Goal: Register for event/course

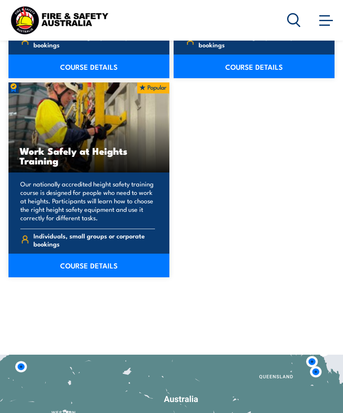
scroll to position [1652, 0]
click at [117, 266] on link "COURSE DETAILS" at bounding box center [88, 266] width 161 height 24
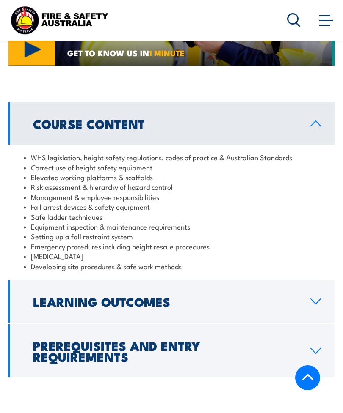
scroll to position [790, 0]
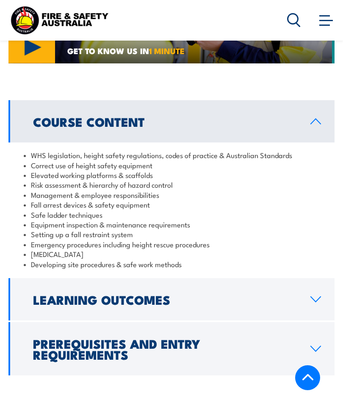
click at [322, 278] on link "Learning Outcomes" at bounding box center [171, 299] width 326 height 42
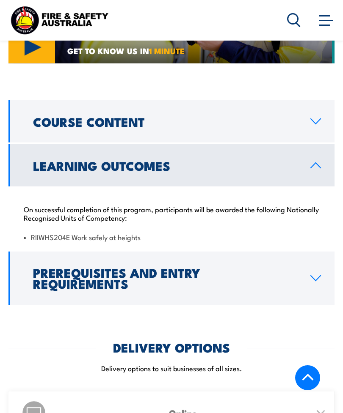
click at [332, 255] on link "Prerequisites and Entry Requirements" at bounding box center [171, 278] width 326 height 53
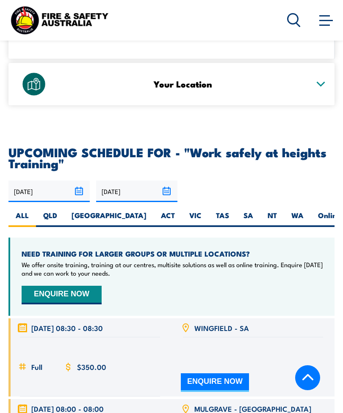
scroll to position [1432, 0]
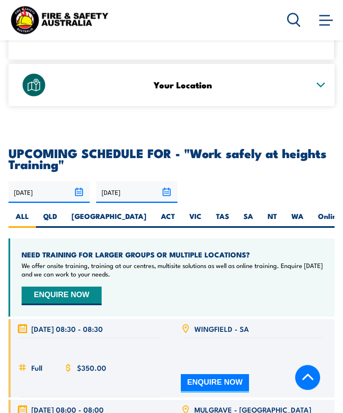
click at [182, 212] on label "VIC" at bounding box center [195, 220] width 27 height 16
click at [201, 212] on input "VIC" at bounding box center [203, 214] width 5 height 5
radio input "true"
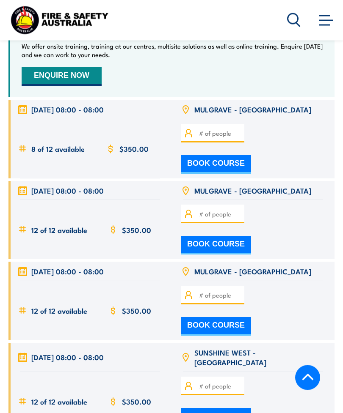
scroll to position [1655, 0]
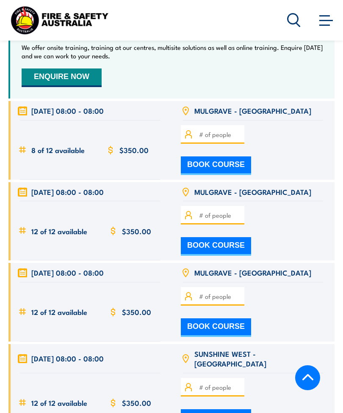
click at [100, 106] on span "[DATE] 08:00 - 08:00" at bounding box center [67, 111] width 72 height 10
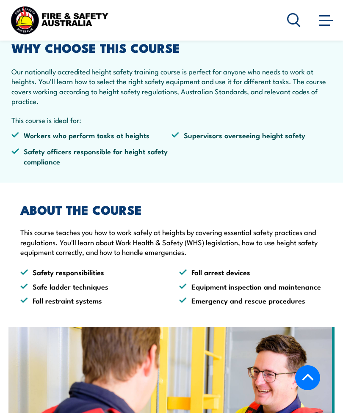
scroll to position [351, 0]
